Goal: Contribute content

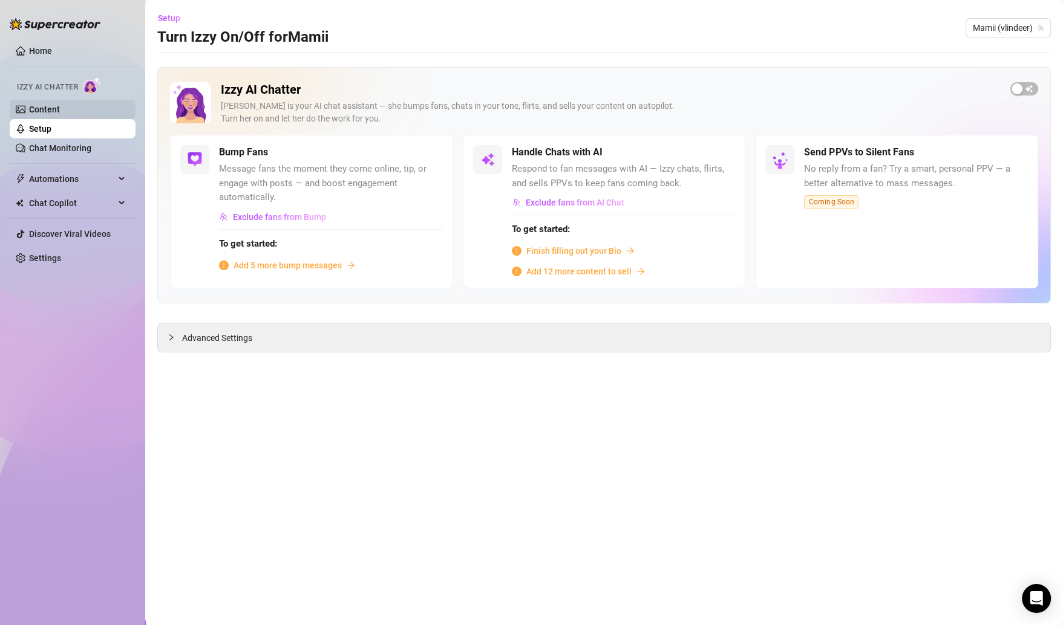
click at [60, 111] on link "Content" at bounding box center [44, 110] width 31 height 10
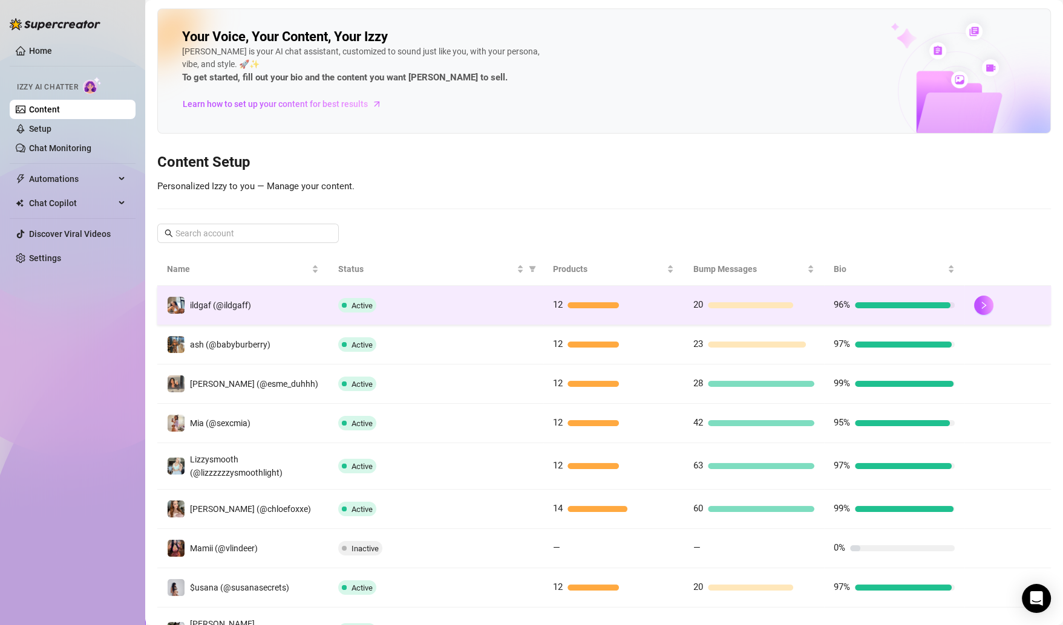
click at [662, 313] on td "12" at bounding box center [613, 305] width 140 height 39
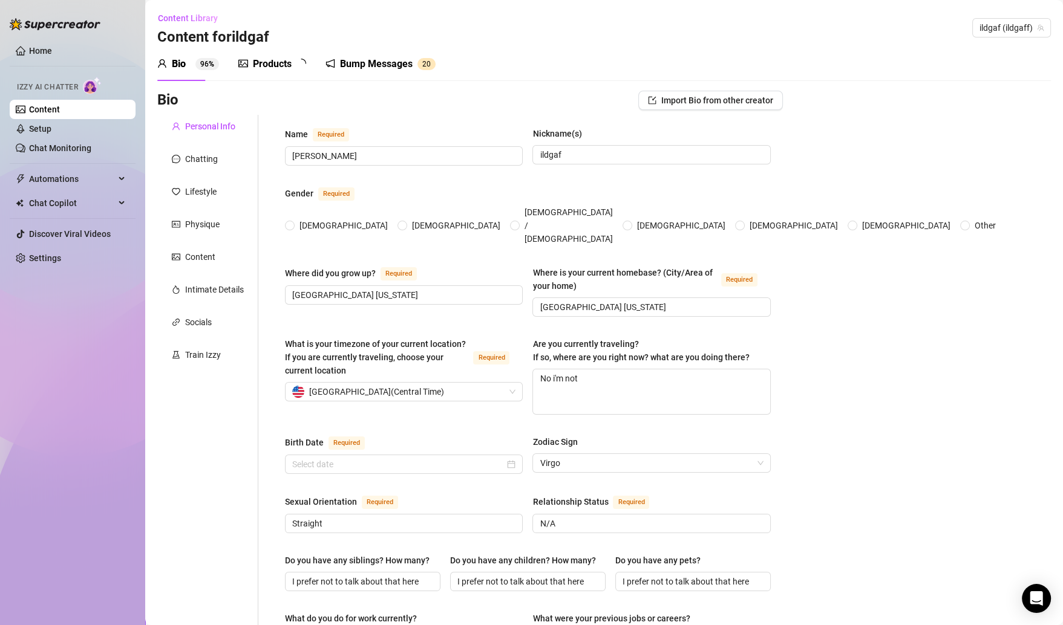
radio input "true"
type input "[DATE]"
click at [382, 45] on div "Content Library Content for ildgaf ildgaf (ildgaff)" at bounding box center [603, 27] width 893 height 39
click at [383, 71] on div "Bump Messages" at bounding box center [384, 64] width 73 height 15
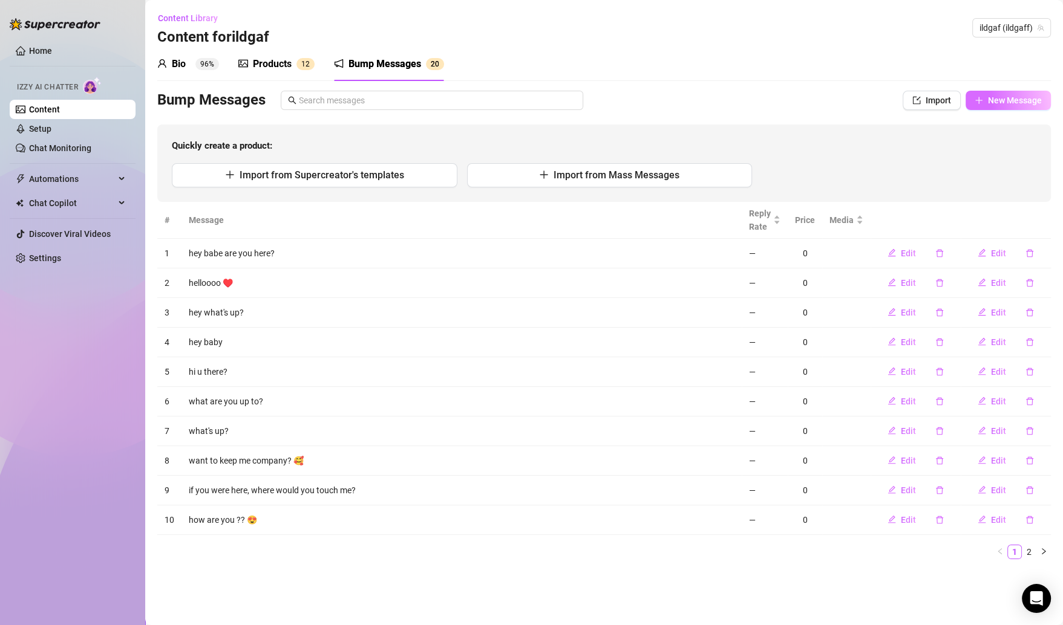
click at [980, 99] on icon "plus" at bounding box center [978, 100] width 8 height 8
type textarea "Type your message here..."
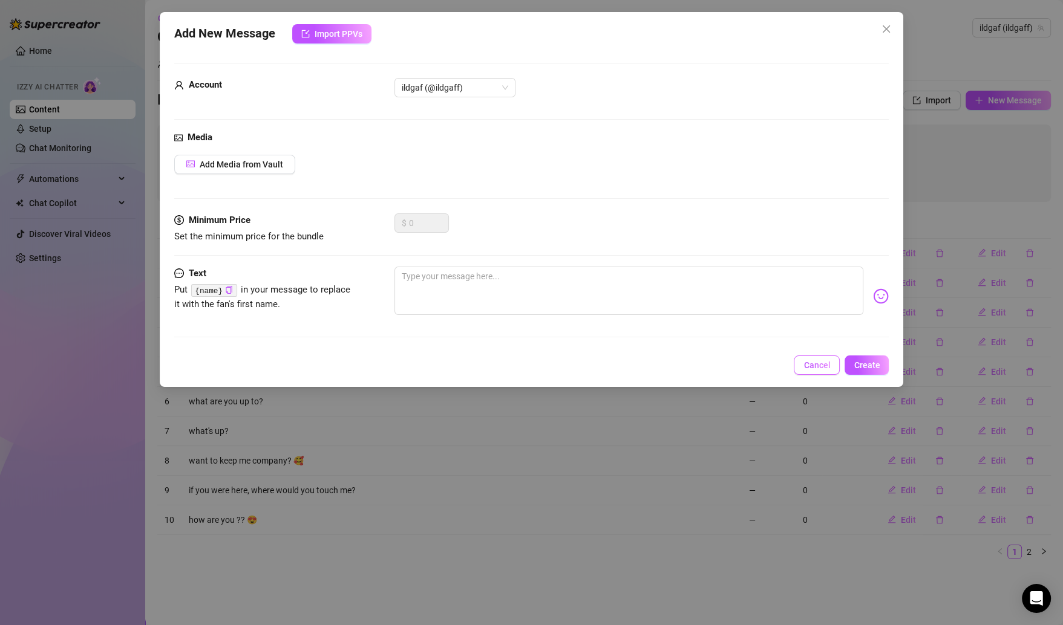
click at [809, 370] on button "Cancel" at bounding box center [817, 365] width 46 height 19
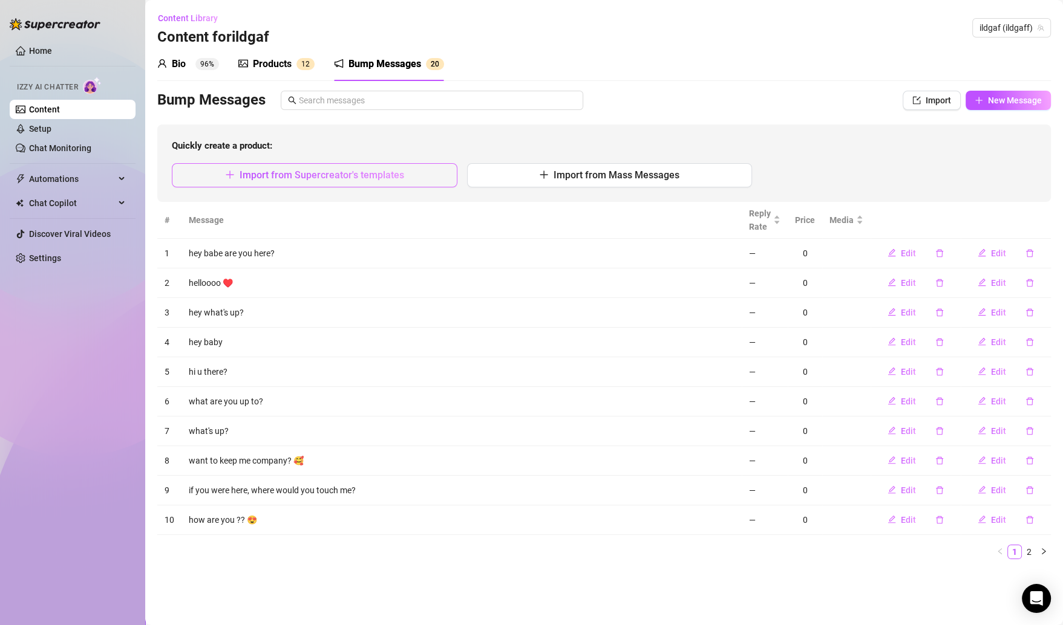
click at [336, 181] on button "Import from Supercreator's templates" at bounding box center [314, 175] width 285 height 24
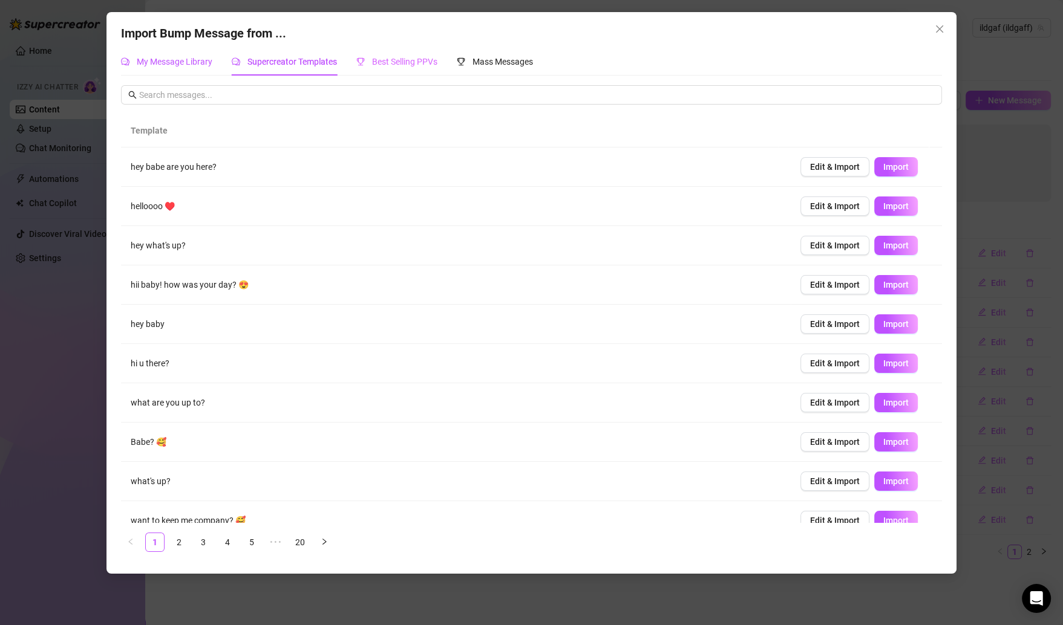
click at [166, 59] on span "My Message Library" at bounding box center [175, 62] width 76 height 10
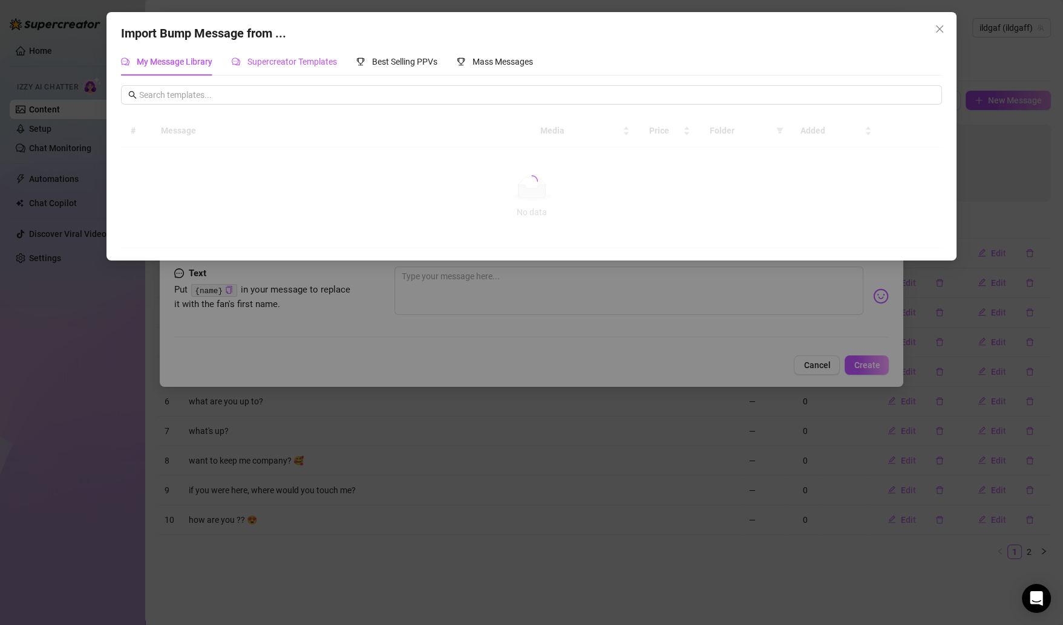
click at [319, 66] on span "Supercreator Templates" at bounding box center [292, 62] width 90 height 10
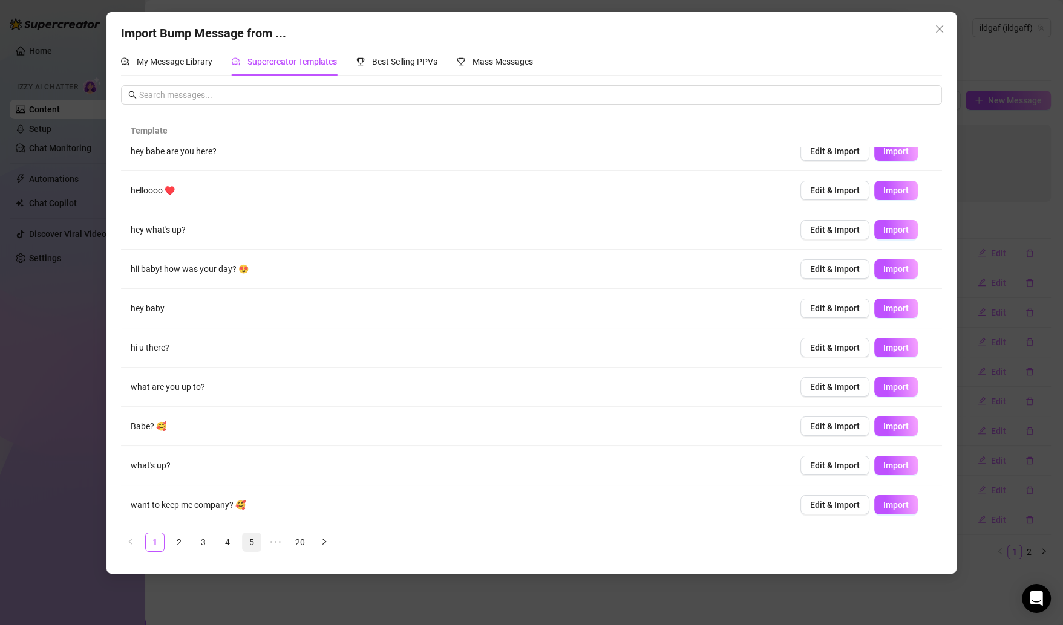
click at [244, 543] on link "5" at bounding box center [252, 542] width 18 height 18
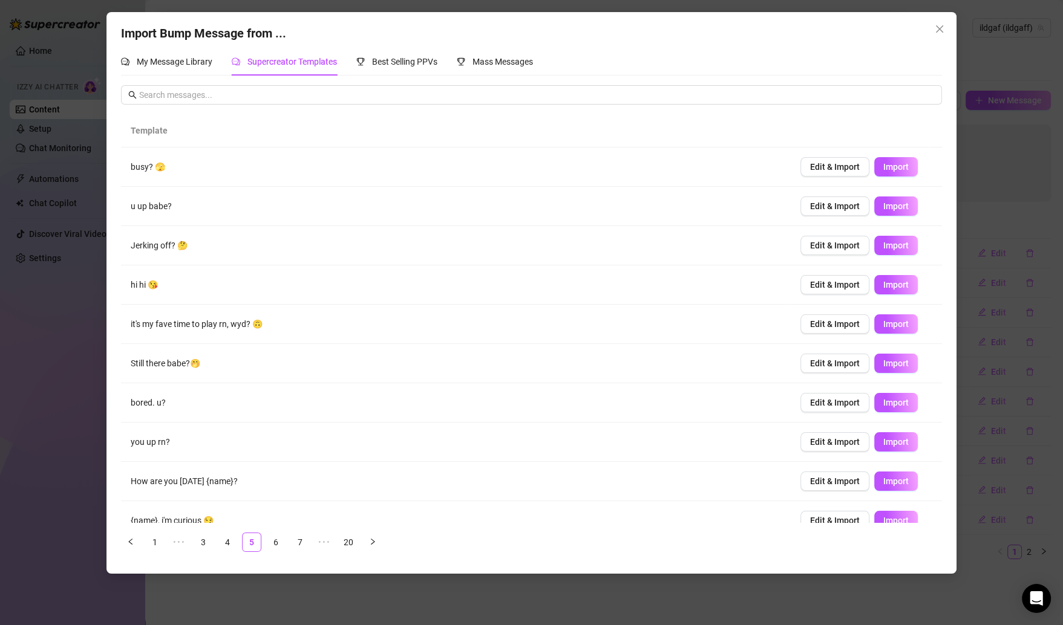
scroll to position [16, 0]
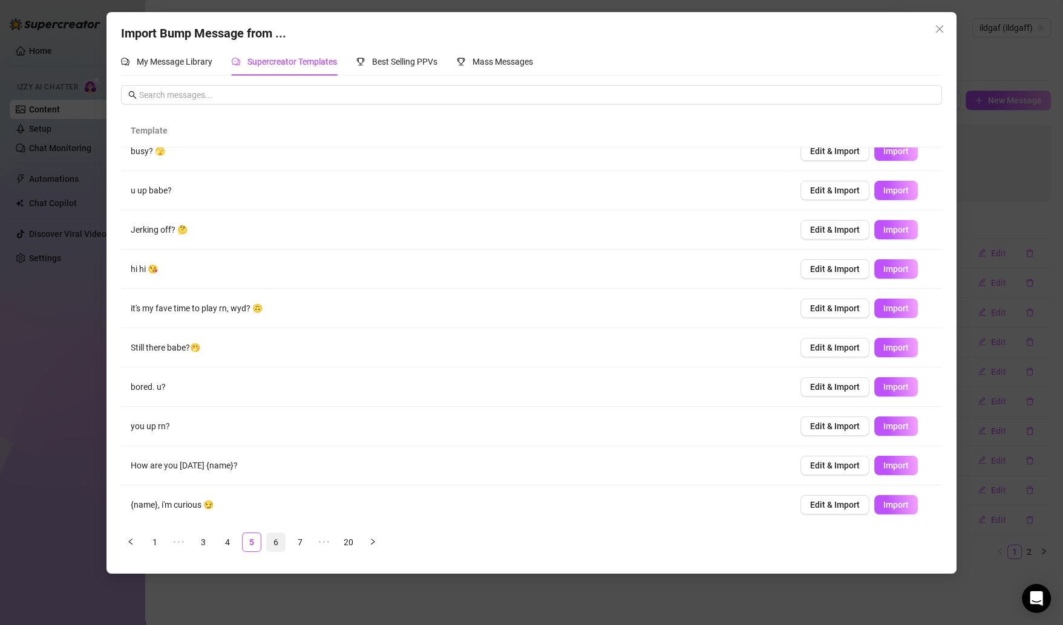
click at [275, 537] on link "6" at bounding box center [276, 542] width 18 height 18
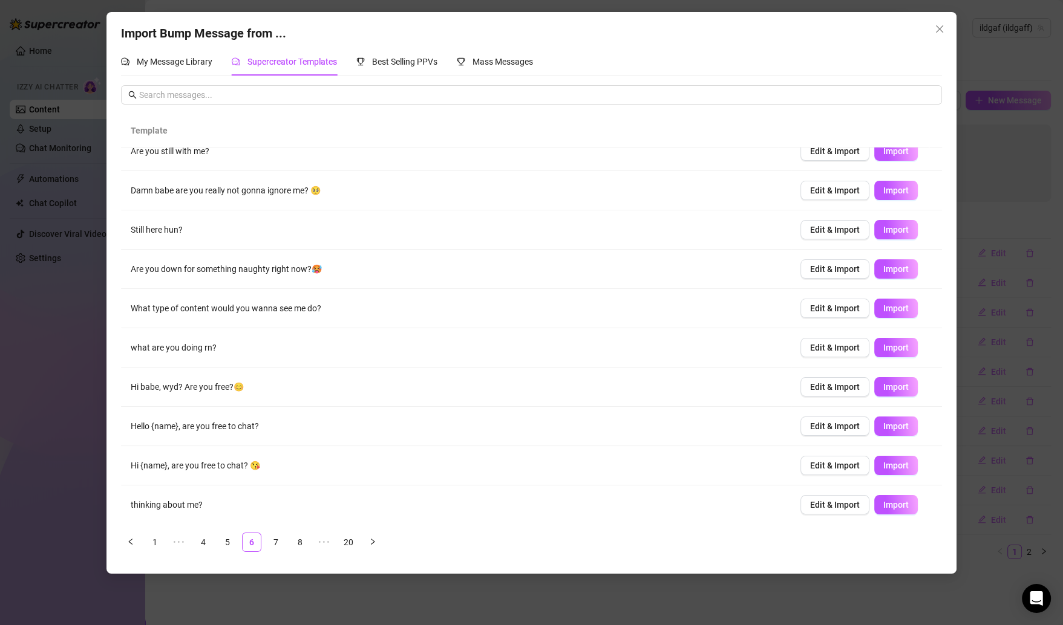
click at [66, 279] on div "Import Bump Message from ... My Message Library Supercreator Templates Best Sel…" at bounding box center [531, 312] width 1063 height 625
